Goal: Task Accomplishment & Management: Manage account settings

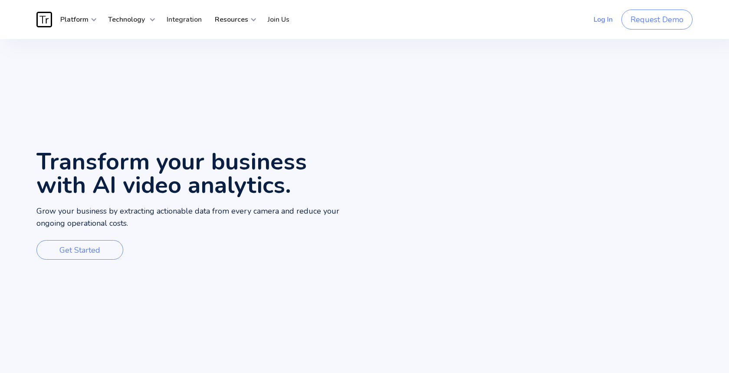
click at [605, 20] on link "Log In" at bounding box center [603, 20] width 32 height 26
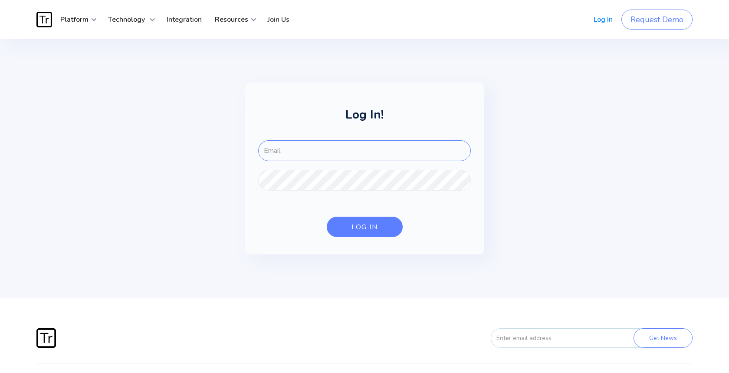
click at [346, 150] on input "FOR-LOGIN" at bounding box center [364, 150] width 213 height 21
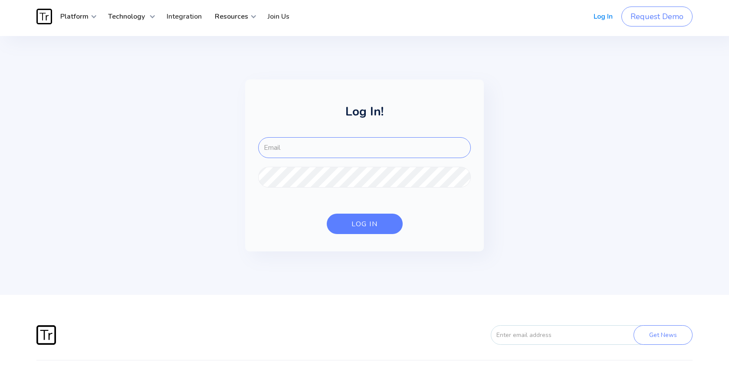
scroll to position [3, 0]
click at [296, 149] on input "FOR-LOGIN" at bounding box center [364, 148] width 213 height 21
